Goal: Information Seeking & Learning: Find specific fact

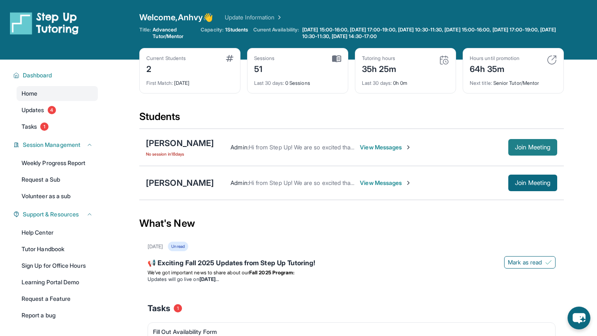
click at [535, 149] on span "Join Meeting" at bounding box center [532, 147] width 36 height 5
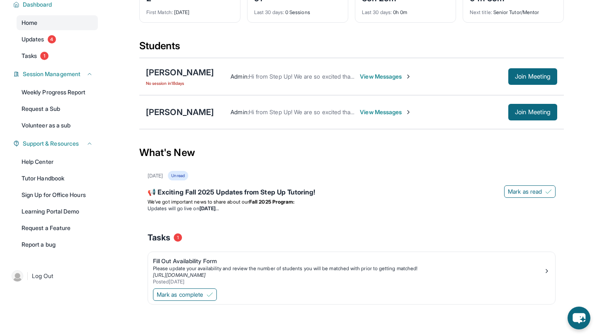
click at [360, 74] on span "View Messages" at bounding box center [386, 76] width 52 height 8
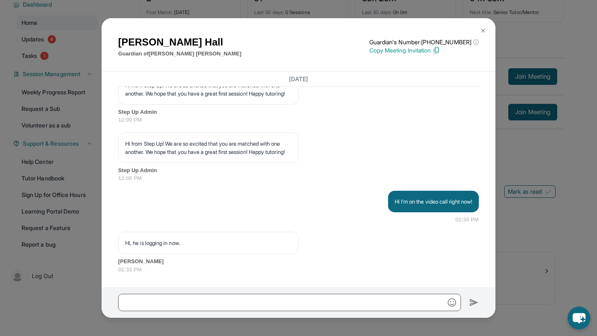
scroll to position [1700, 0]
click at [476, 31] on button at bounding box center [482, 30] width 17 height 17
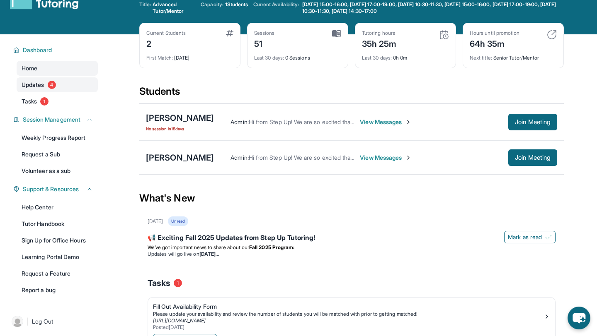
scroll to position [71, 0]
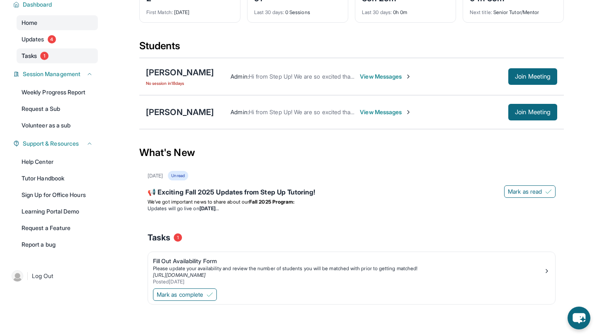
click at [37, 55] on span "Tasks" at bounding box center [29, 56] width 15 height 8
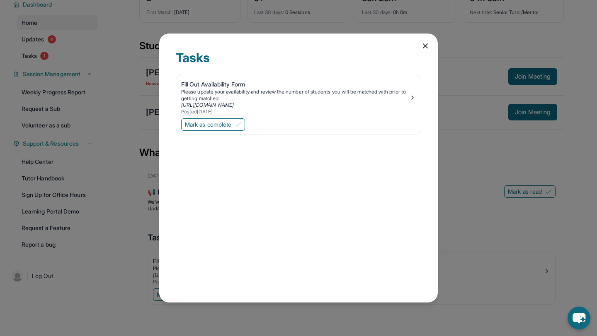
click at [428, 40] on div "Tasks Fill Out Availability Form Please update your availability and review the…" at bounding box center [298, 168] width 278 height 269
click at [203, 128] on span "Mark as complete" at bounding box center [208, 125] width 46 height 8
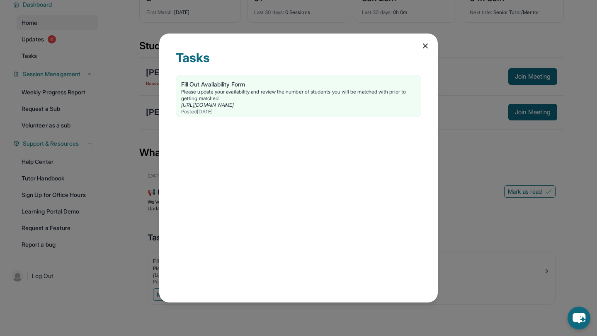
click at [423, 46] on icon at bounding box center [425, 46] width 8 height 8
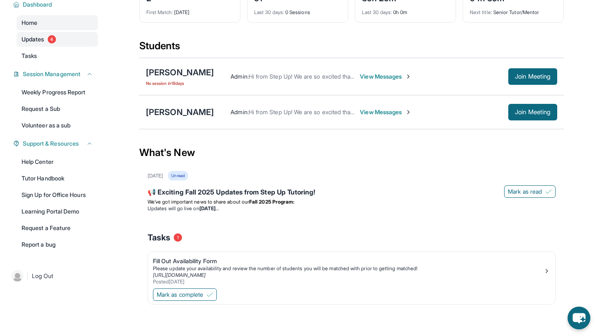
click at [71, 39] on link "Updates 4" at bounding box center [57, 39] width 81 height 15
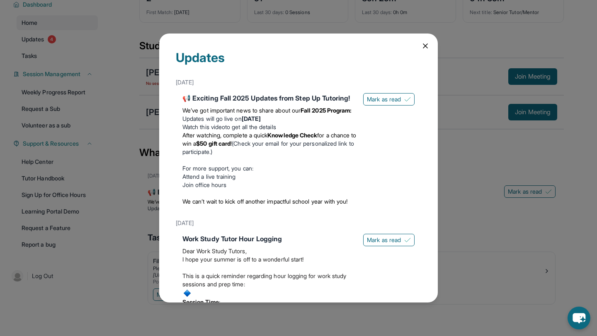
scroll to position [708, 0]
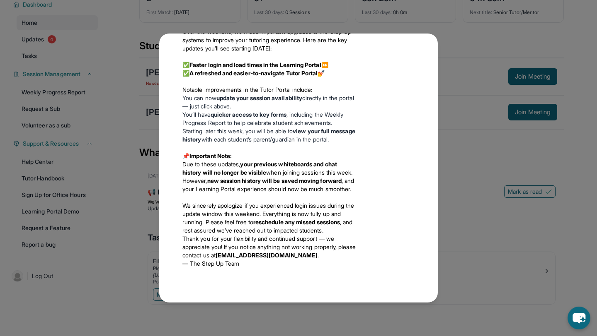
click at [440, 42] on div "Updates August 27th 📢 Exciting Fall 2025 Updates from Step Up Tutoring! We’ve g…" at bounding box center [298, 168] width 597 height 336
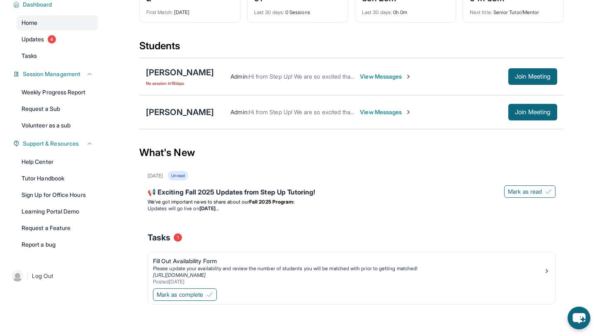
scroll to position [0, 0]
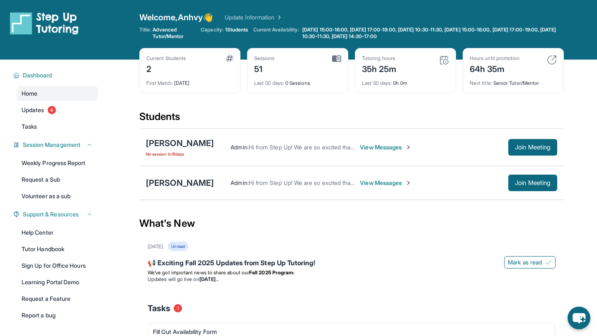
click at [196, 152] on span "No session in 18 days" at bounding box center [180, 154] width 68 height 7
click at [193, 70] on div "Current Students 2" at bounding box center [189, 65] width 87 height 20
click at [147, 64] on div "2" at bounding box center [165, 68] width 39 height 13
click at [171, 54] on div "Current Students 2 First Match : 18 days ago" at bounding box center [189, 71] width 101 height 46
click at [355, 79] on div "Tutoring hours 35h 25m Last 30 days : 0h 0m" at bounding box center [405, 71] width 101 height 46
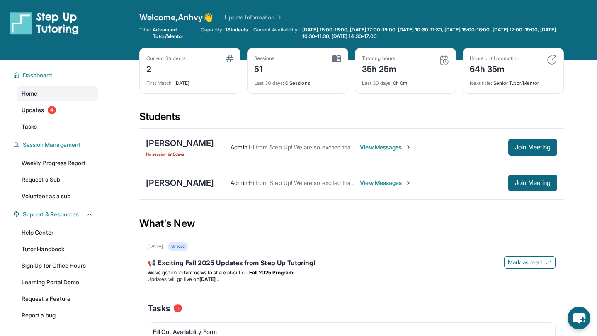
click at [365, 144] on span "View Messages" at bounding box center [386, 147] width 52 height 8
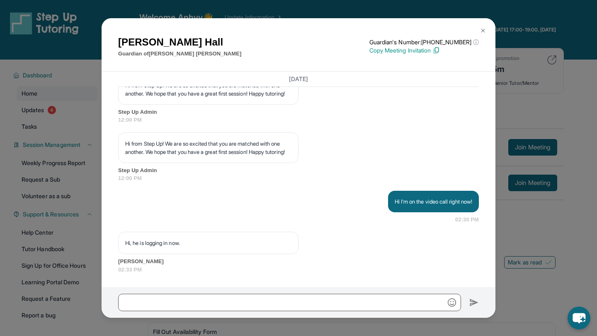
scroll to position [1700, 0]
click at [500, 222] on div "Lena Hall Guardian of Jeremy Jones Guardian's Number: +14248428619 ⓘ This isn't…" at bounding box center [298, 168] width 597 height 336
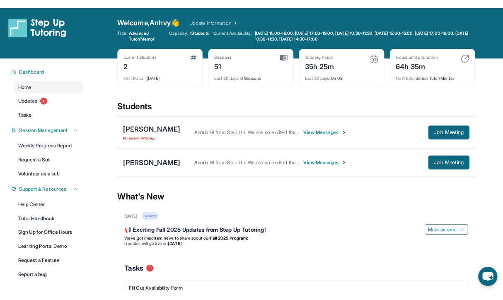
scroll to position [71, 0]
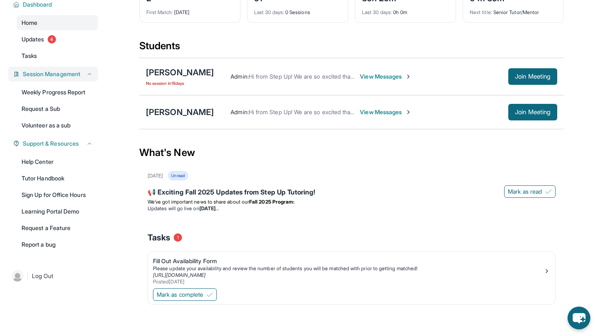
click at [58, 74] on span "Session Management" at bounding box center [52, 74] width 58 height 8
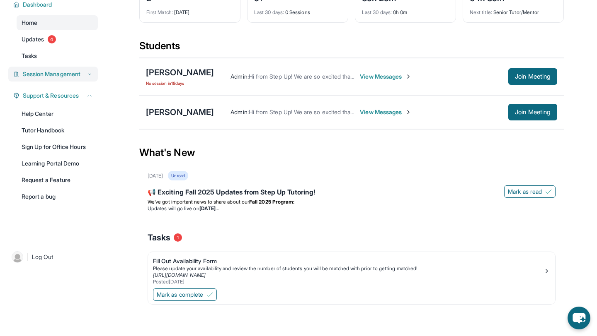
click at [58, 74] on span "Session Management" at bounding box center [52, 74] width 58 height 8
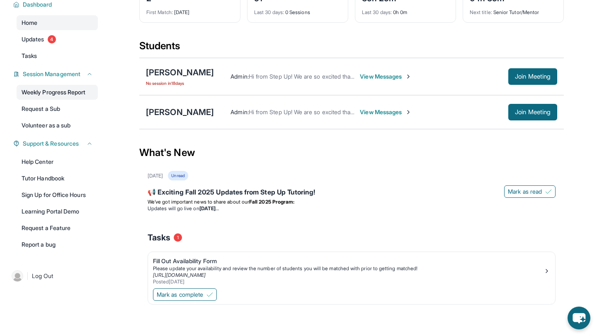
click at [60, 89] on link "Weekly Progress Report" at bounding box center [57, 92] width 81 height 15
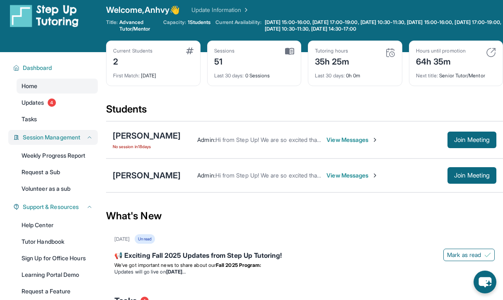
scroll to position [0, 0]
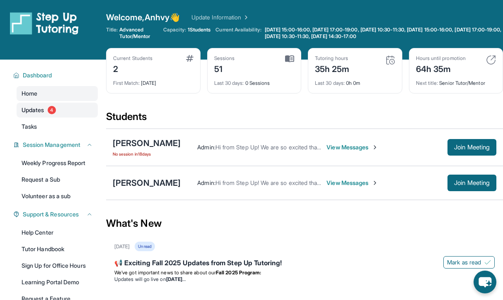
click at [57, 108] on link "Updates 4" at bounding box center [57, 110] width 81 height 15
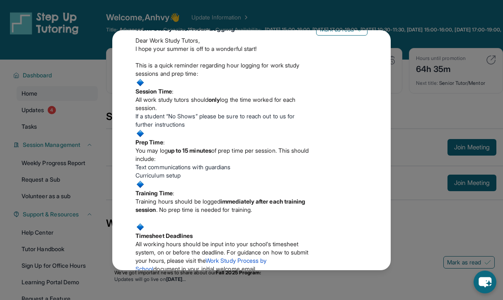
scroll to position [208, 0]
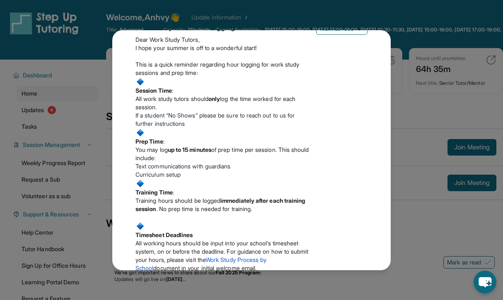
drag, startPoint x: 132, startPoint y: 114, endPoint x: 198, endPoint y: 122, distance: 65.9
click at [198, 122] on div "Work Study Tutor Hour Logging Dear Work Study Tutors, I hope your summer is off…" at bounding box center [251, 165] width 245 height 293
click at [197, 111] on p "All work study tutors should only log the time worked for each session." at bounding box center [222, 103] width 174 height 17
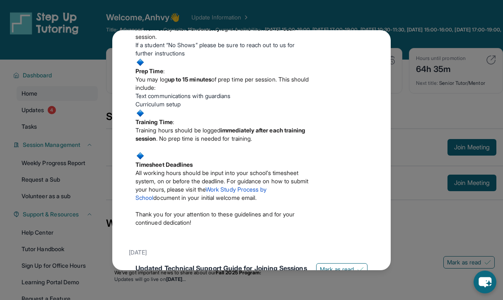
scroll to position [279, 0]
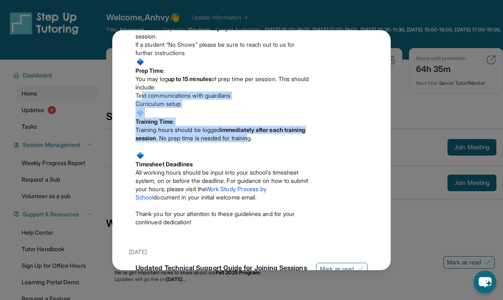
drag, startPoint x: 140, startPoint y: 114, endPoint x: 276, endPoint y: 158, distance: 142.8
click at [276, 158] on div "Dear Work Study Tutors, I hope your summer is off to a wonderful start! This is…" at bounding box center [222, 99] width 174 height 277
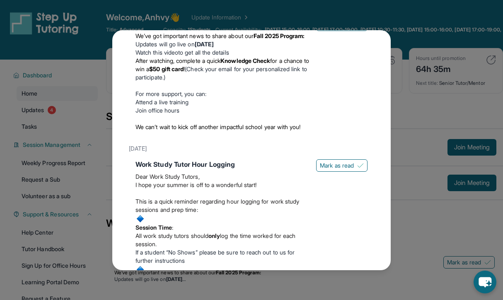
scroll to position [144, 0]
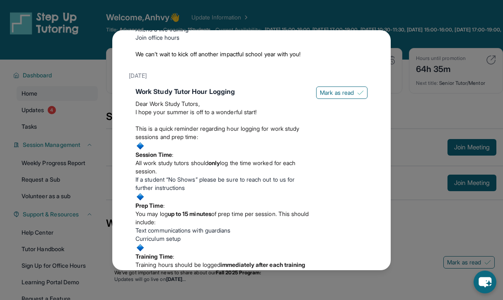
click at [392, 186] on div "Updates August 27th 📢 Exciting Fall 2025 Updates from Step Up Tutoring! We’ve g…" at bounding box center [251, 150] width 503 height 300
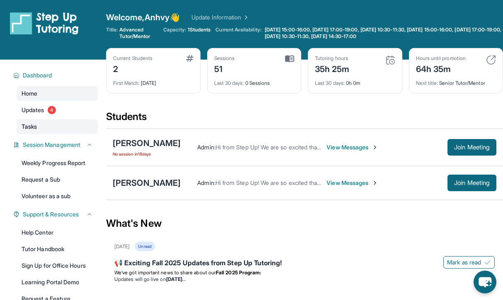
click at [40, 121] on link "Tasks" at bounding box center [57, 126] width 81 height 15
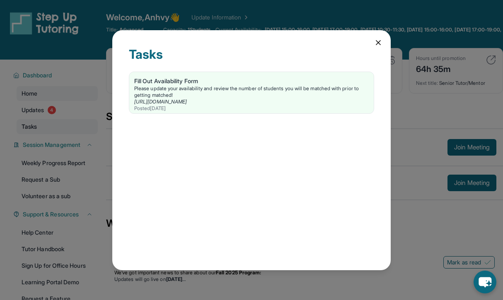
click at [41, 123] on div "Tasks Fill Out Availability Form Please update your availability and review the…" at bounding box center [251, 150] width 503 height 300
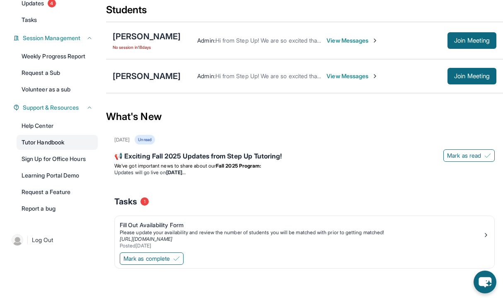
scroll to position [0, 0]
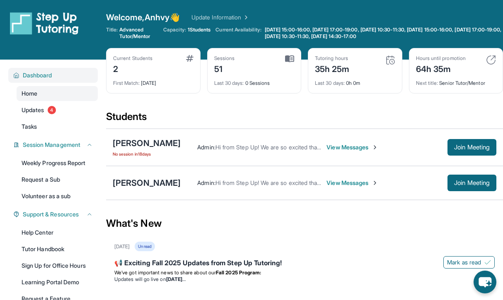
click at [39, 77] on span "Dashboard" at bounding box center [37, 75] width 29 height 8
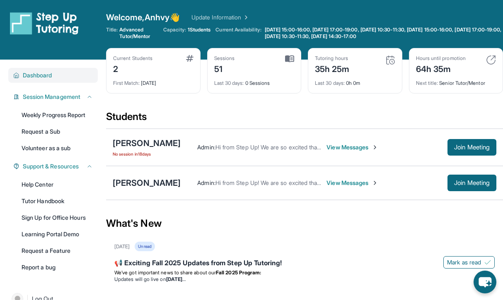
click at [39, 77] on span "Dashboard" at bounding box center [37, 75] width 29 height 8
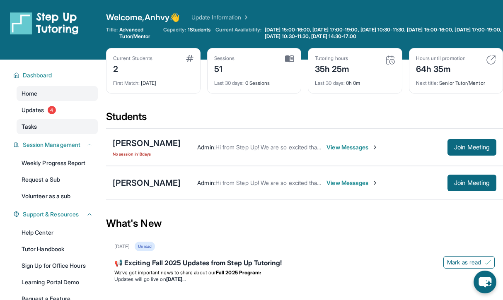
click at [42, 130] on link "Tasks" at bounding box center [57, 126] width 81 height 15
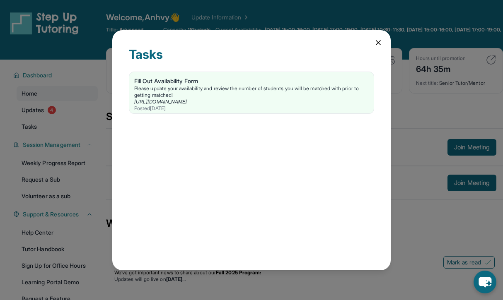
click at [377, 43] on icon at bounding box center [378, 43] width 4 height 4
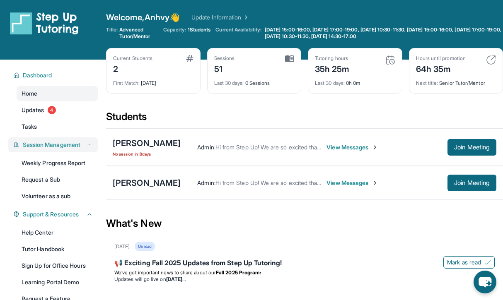
click at [67, 149] on div "Session Management" at bounding box center [52, 145] width 89 height 15
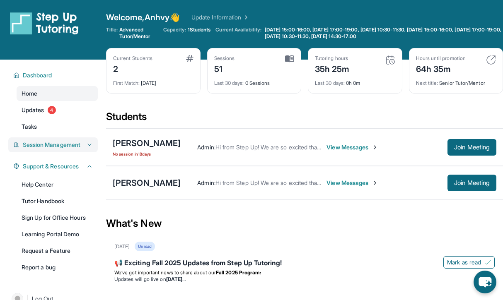
click at [67, 149] on span "Session Management" at bounding box center [52, 145] width 58 height 8
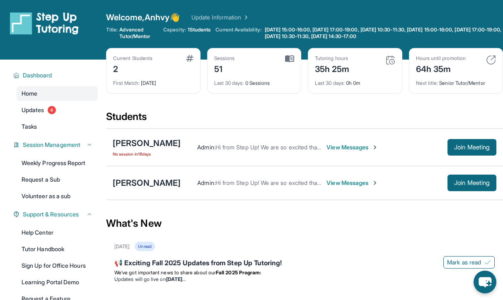
click at [140, 22] on span "Welcome, Anhvy 👋" at bounding box center [143, 18] width 74 height 12
drag, startPoint x: 149, startPoint y: 36, endPoint x: 122, endPoint y: 31, distance: 27.8
click at [122, 31] on span "Advanced Tutor/Mentor" at bounding box center [138, 33] width 39 height 13
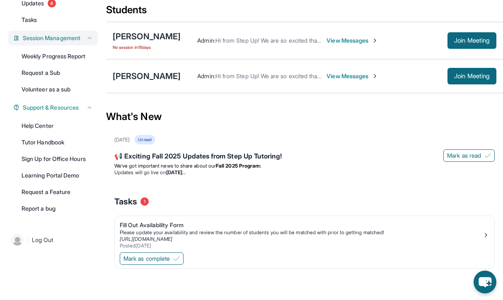
click at [63, 37] on span "Session Management" at bounding box center [52, 38] width 58 height 8
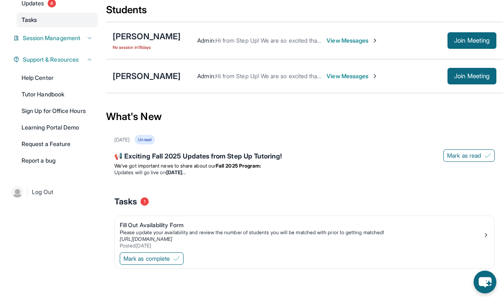
click at [59, 23] on link "Tasks" at bounding box center [57, 19] width 81 height 15
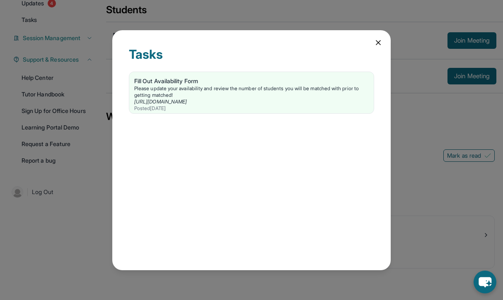
click at [374, 41] on icon at bounding box center [378, 43] width 8 height 8
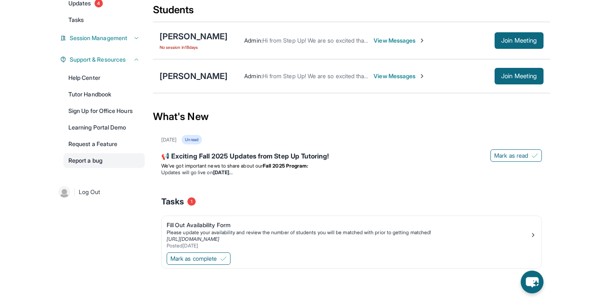
scroll to position [0, 0]
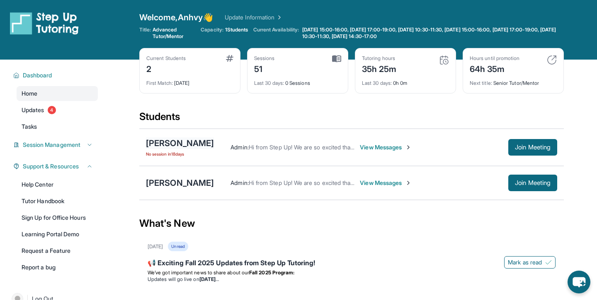
click at [171, 139] on div "[PERSON_NAME]" at bounding box center [180, 144] width 68 height 12
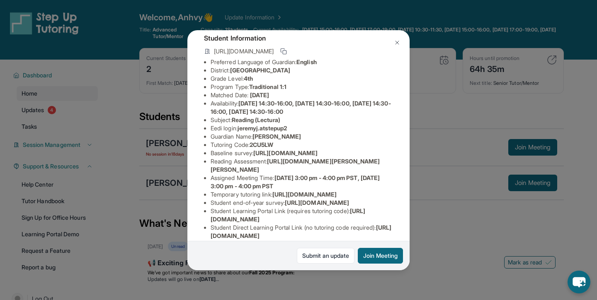
scroll to position [47, 0]
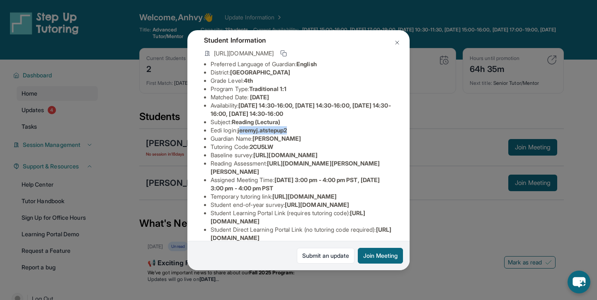
drag, startPoint x: 242, startPoint y: 130, endPoint x: 338, endPoint y: 130, distance: 96.1
click at [338, 130] on li "Eedi login : jeremyj.atstepup2" at bounding box center [301, 130] width 182 height 8
drag, startPoint x: 240, startPoint y: 130, endPoint x: 307, endPoint y: 131, distance: 67.5
click at [307, 131] on li "Eedi login : jeremyj.atstepup2" at bounding box center [301, 130] width 182 height 8
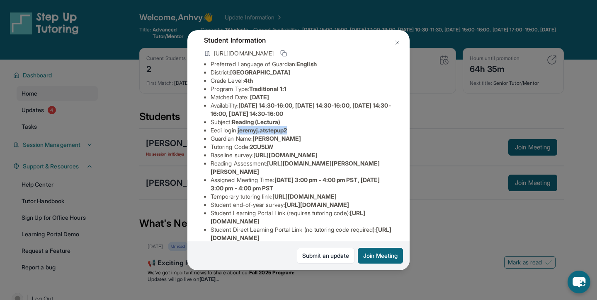
copy li "jeremyj.atstepup2"
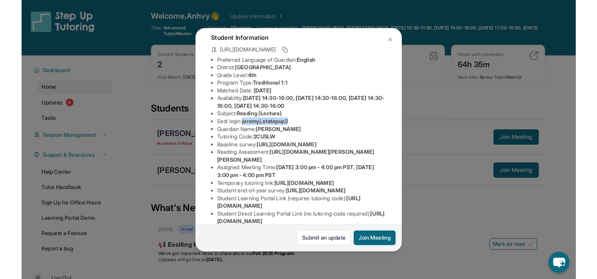
scroll to position [150, 0]
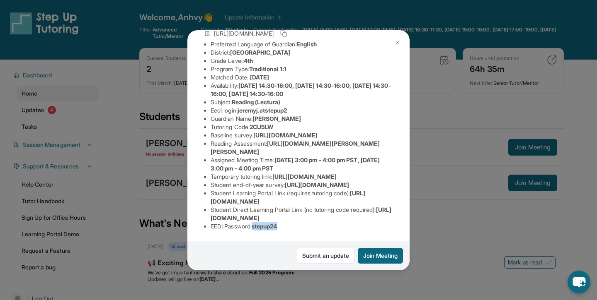
drag, startPoint x: 256, startPoint y: 227, endPoint x: 312, endPoint y: 227, distance: 55.5
click at [313, 227] on li "EEDI Password : stepup24" at bounding box center [301, 226] width 182 height 8
copy span "stepup24"
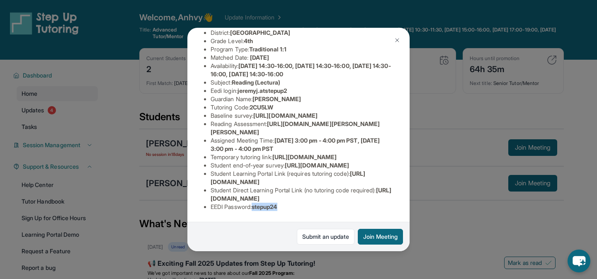
drag, startPoint x: 271, startPoint y: 85, endPoint x: 386, endPoint y: 99, distance: 115.7
click at [386, 120] on li "Reading Assessment : https://ql1qcxwx.paperform.co/?id=2024-s7792&name=Jeremy%2…" at bounding box center [301, 128] width 182 height 17
copy span "https://ql1qcxwx.paperform.co/?id=2024-s7792&name=Jeremy%20Jones&grade=3rd&wind…"
click at [265, 153] on li "Temporary tutoring link : https://www.thelessonspace.com/space/a3203219-5fc8-4a…" at bounding box center [301, 157] width 182 height 8
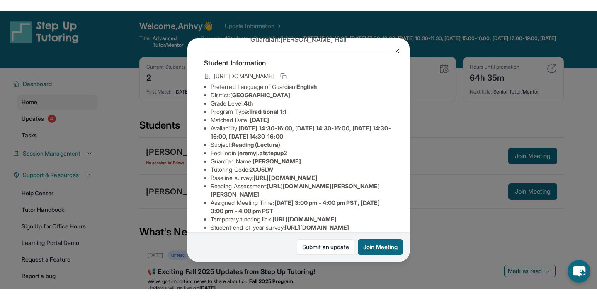
scroll to position [43, 0]
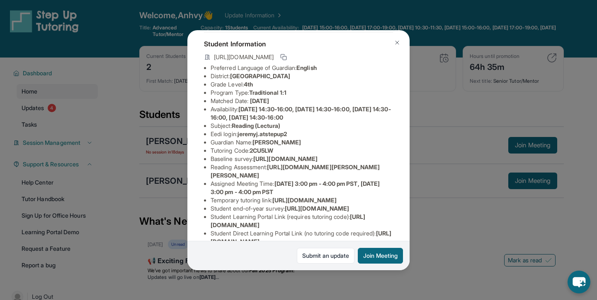
click at [251, 132] on span "jeremyj.atstepup2" at bounding box center [261, 133] width 49 height 7
drag, startPoint x: 389, startPoint y: 206, endPoint x: 271, endPoint y: 189, distance: 118.5
click at [271, 180] on li "Reading Assessment : https://ql1qcxwx.paperform.co/?id=2024-s7792&name=Jeremy%2…" at bounding box center [301, 171] width 182 height 17
copy span "https://ql1qcxwx.paperform.co/?id=2024-s7792&name=Jeremy%20Jones&grade=3rd&wind…"
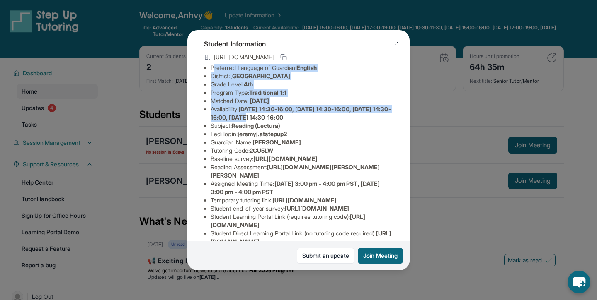
drag, startPoint x: 214, startPoint y: 65, endPoint x: 289, endPoint y: 116, distance: 90.4
click at [289, 116] on ul "Preferred Language of Guardian: English District: Riverside Unified School Dist…" at bounding box center [298, 159] width 189 height 191
click at [289, 116] on span "Monday 14:30-16:00, Tuesday 14:30-16:00, Wednesday 14:30-16:00, Thursday 14:30-…" at bounding box center [300, 113] width 180 height 15
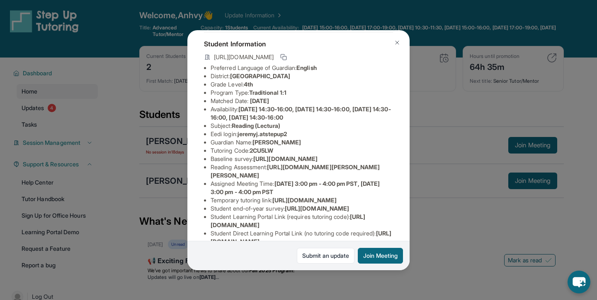
drag, startPoint x: 290, startPoint y: 104, endPoint x: 253, endPoint y: 104, distance: 37.3
click at [253, 104] on li "Matched Date: 9/30/2024" at bounding box center [301, 101] width 182 height 8
click at [261, 163] on li "Baseline survey : https://airtable.com/apprlfn8WjpjBUn2G/shrK0QR6AaNyG5psY?pref…" at bounding box center [301, 159] width 182 height 8
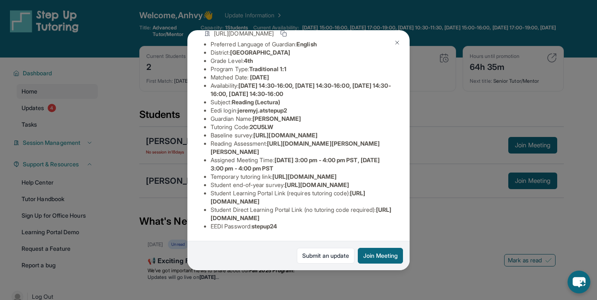
scroll to position [140, 0]
drag, startPoint x: 201, startPoint y: 144, endPoint x: 335, endPoint y: 175, distance: 137.5
click at [335, 175] on div "Jeremy Jones Guardian: Lena Hall Student Information https://student-portal.ste…" at bounding box center [298, 150] width 222 height 240
click at [335, 181] on span "https://airtable.com/apprlfn8WjpjBUn2G/shrlTUKpjWEbXdPga?prefill_Type%20of%20Fo…" at bounding box center [317, 184] width 64 height 7
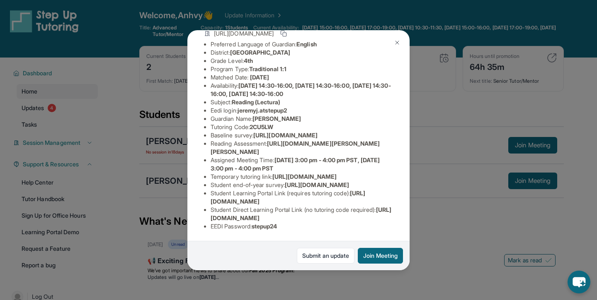
drag, startPoint x: 237, startPoint y: 176, endPoint x: 234, endPoint y: 159, distance: 17.2
click at [234, 181] on li "Student end-of-year survey : https://airtable.com/apprlfn8WjpjBUn2G/shrlTUKpjWE…" at bounding box center [301, 185] width 182 height 8
click at [285, 181] on span "https://airtable.com/apprlfn8WjpjBUn2G/shrlTUKpjWEbXdPga?prefill_Type%20of%20Fo…" at bounding box center [317, 184] width 64 height 7
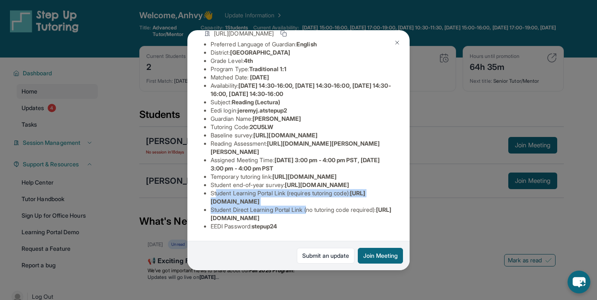
drag, startPoint x: 216, startPoint y: 193, endPoint x: 312, endPoint y: 206, distance: 96.9
click at [312, 206] on ul "Preferred Language of Guardian: English District: Riverside Unified School Dist…" at bounding box center [298, 135] width 189 height 191
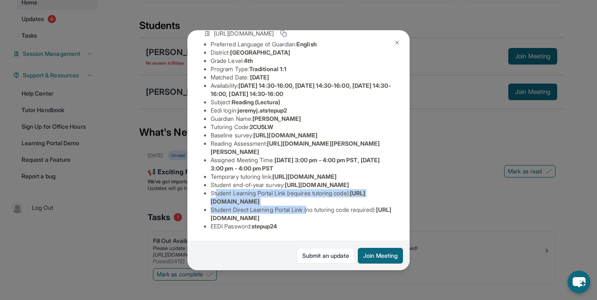
scroll to position [114, 0]
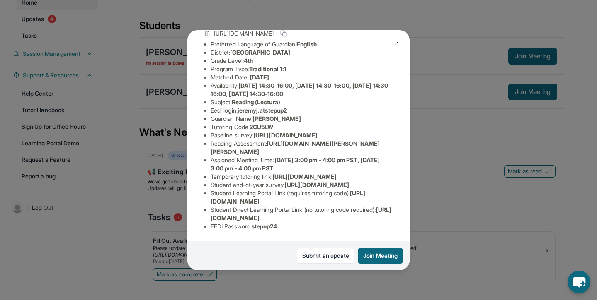
click at [238, 131] on li "Baseline survey : https://airtable.com/apprlfn8WjpjBUn2G/shrK0QR6AaNyG5psY?pref…" at bounding box center [301, 135] width 182 height 8
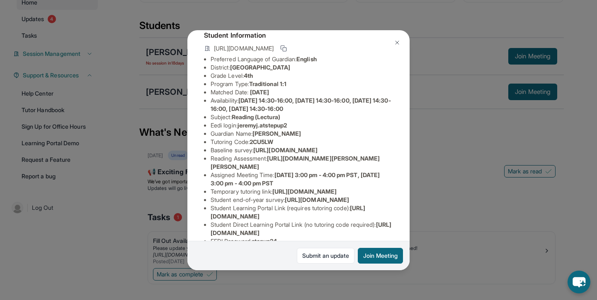
scroll to position [51, 0]
drag, startPoint x: 242, startPoint y: 124, endPoint x: 333, endPoint y: 124, distance: 91.5
click at [333, 124] on li "Eedi login : jeremyj.atstepup2" at bounding box center [301, 126] width 182 height 8
